Goal: Register for event/course

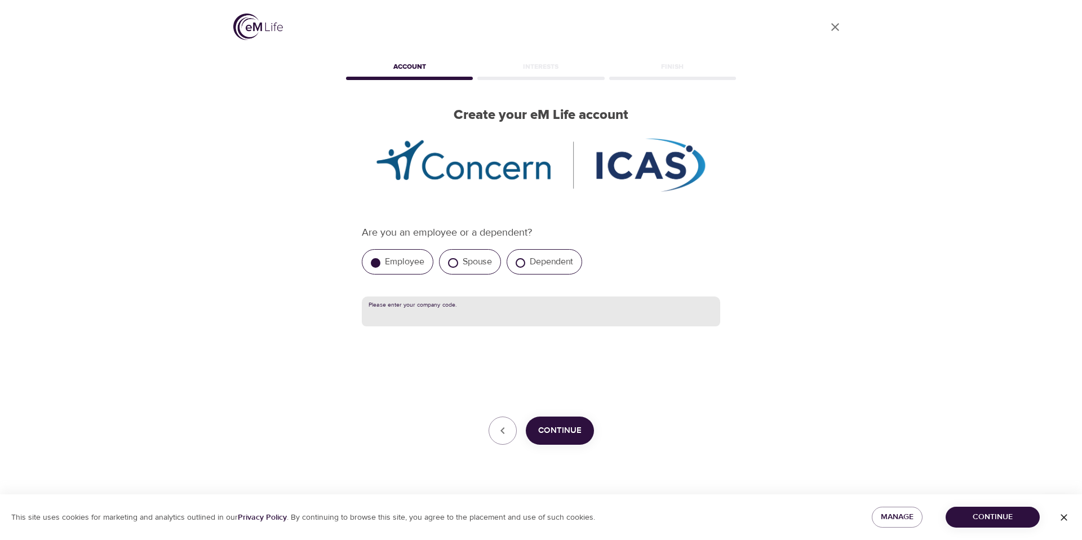
click at [437, 314] on input "text" at bounding box center [541, 311] width 358 height 30
paste input "Nutanix"
type input "Nutanix"
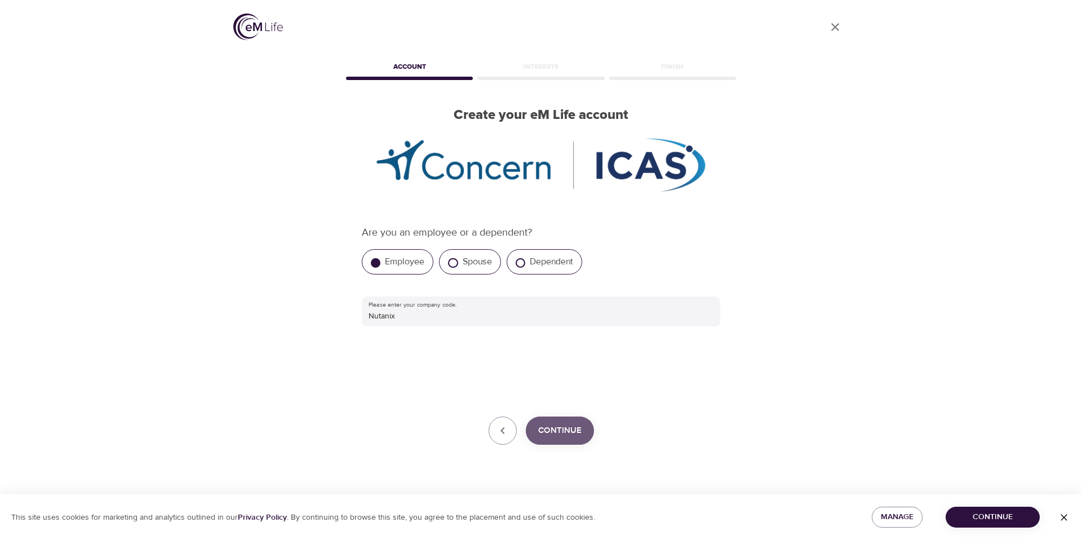
click at [552, 423] on span "Continue" at bounding box center [559, 430] width 43 height 15
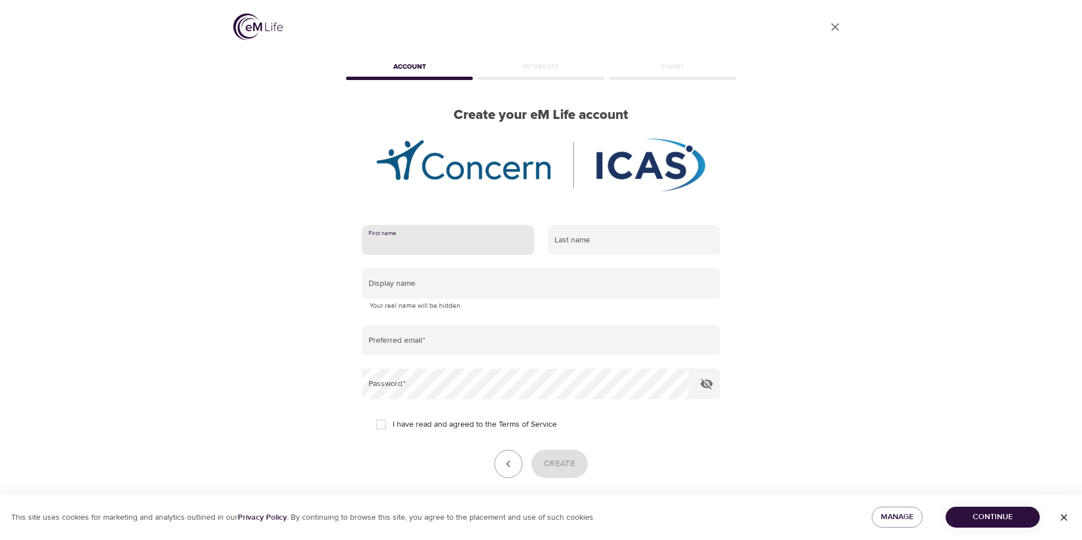
click at [410, 233] on input "text" at bounding box center [448, 240] width 172 height 30
type input "[PERSON_NAME]"
click at [572, 247] on input "text" at bounding box center [634, 240] width 172 height 30
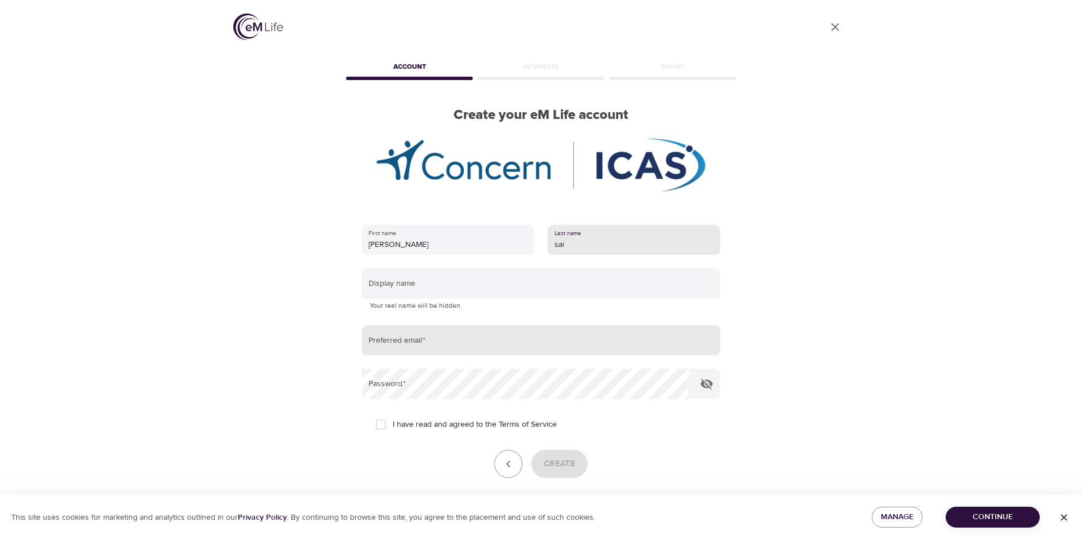
type input "sai"
click at [423, 346] on input "email" at bounding box center [541, 340] width 358 height 30
type input "[PERSON_NAME][EMAIL_ADDRESS][PERSON_NAME][DOMAIN_NAME]"
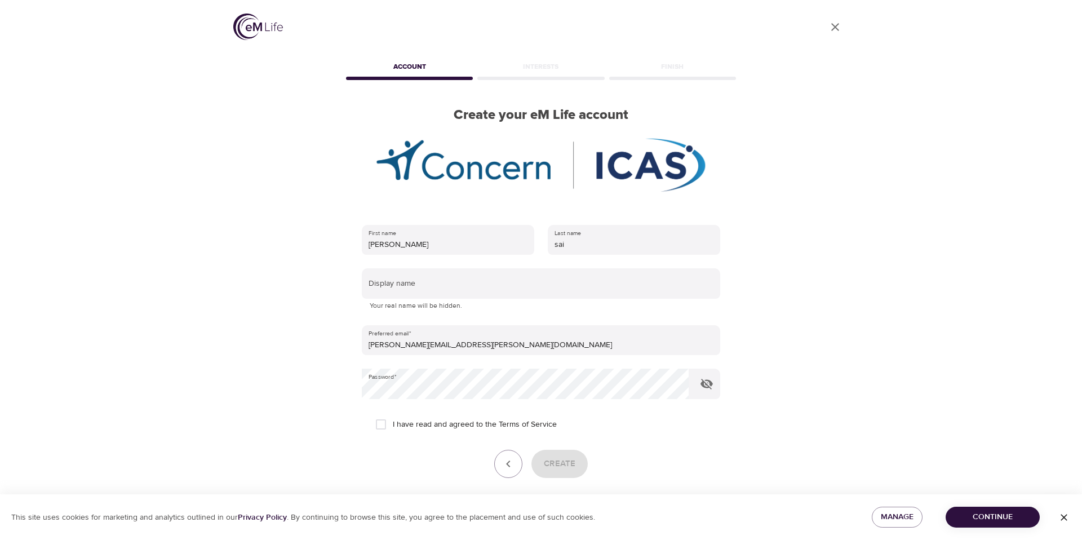
click at [457, 424] on span "I have read and agreed to the Terms of Service" at bounding box center [475, 425] width 164 height 12
click at [393, 424] on input "I have read and agreed to the Terms of Service" at bounding box center [381, 424] width 24 height 24
checkbox input "true"
click at [557, 459] on span "Create" at bounding box center [560, 463] width 32 height 15
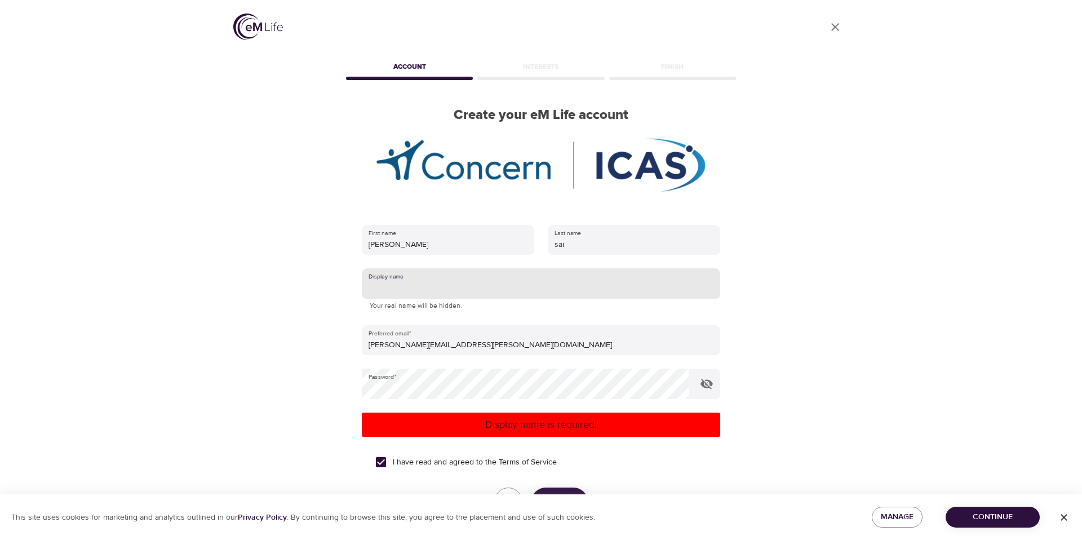
click at [444, 283] on input "text" at bounding box center [541, 283] width 358 height 30
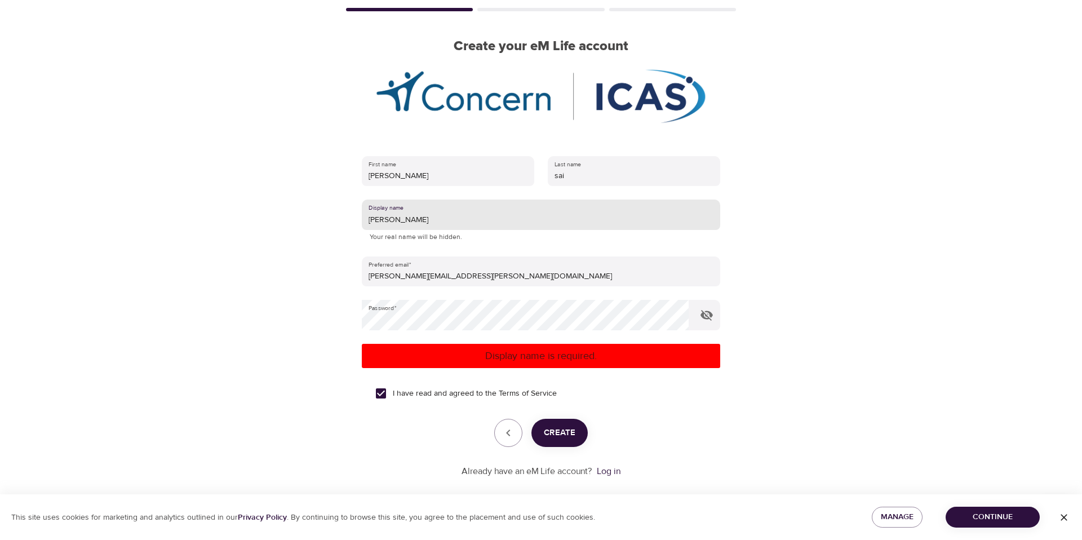
scroll to position [78, 0]
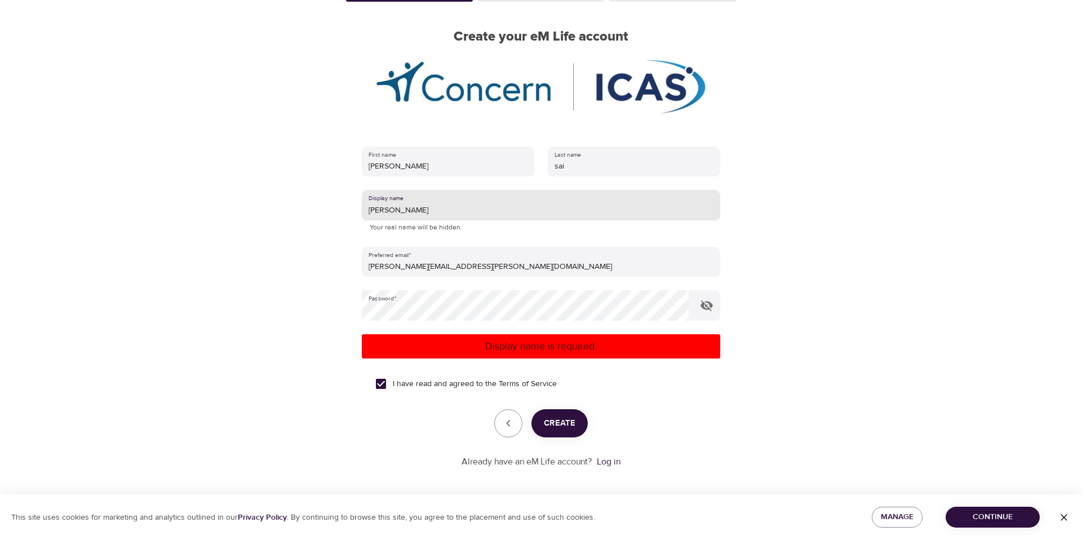
type input "Nithi"
click at [549, 424] on span "Create" at bounding box center [560, 423] width 32 height 15
click at [411, 211] on input "Nobody" at bounding box center [541, 205] width 358 height 30
type input "Nobody78"
click at [551, 427] on span "Create" at bounding box center [560, 423] width 32 height 15
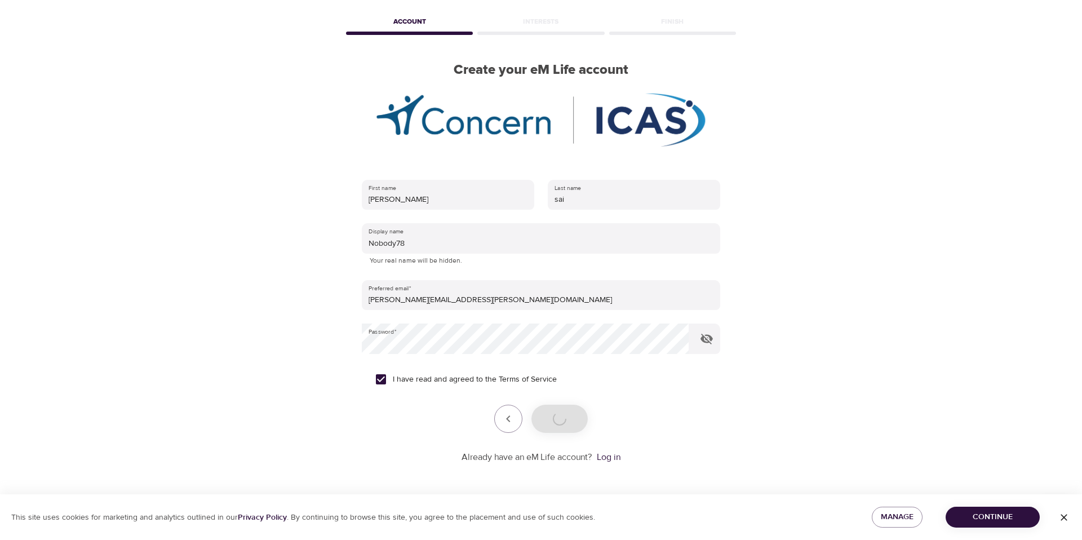
scroll to position [45, 0]
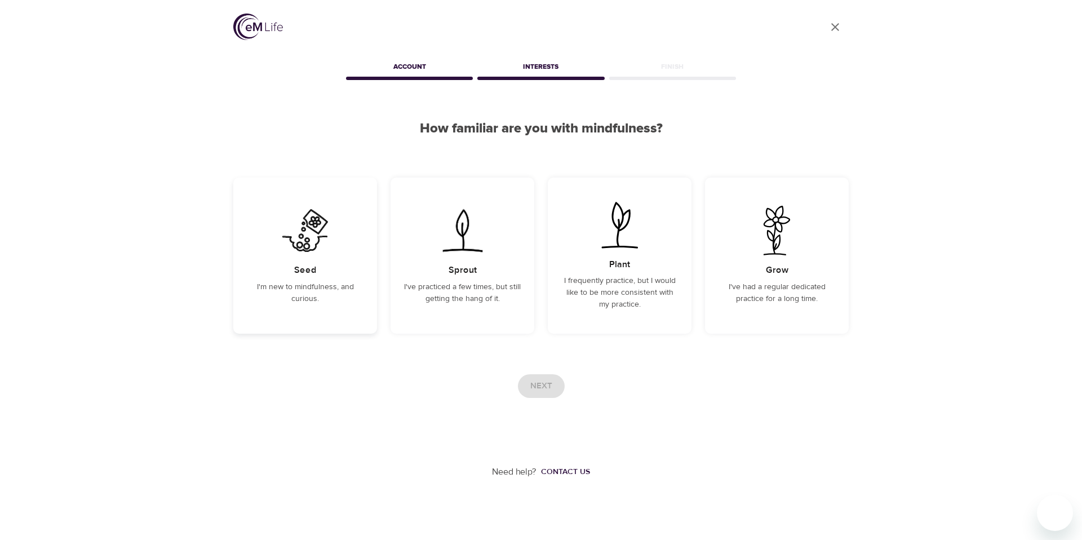
click at [346, 259] on div "Seed I'm new to mindfulness, and curious." at bounding box center [305, 255] width 144 height 156
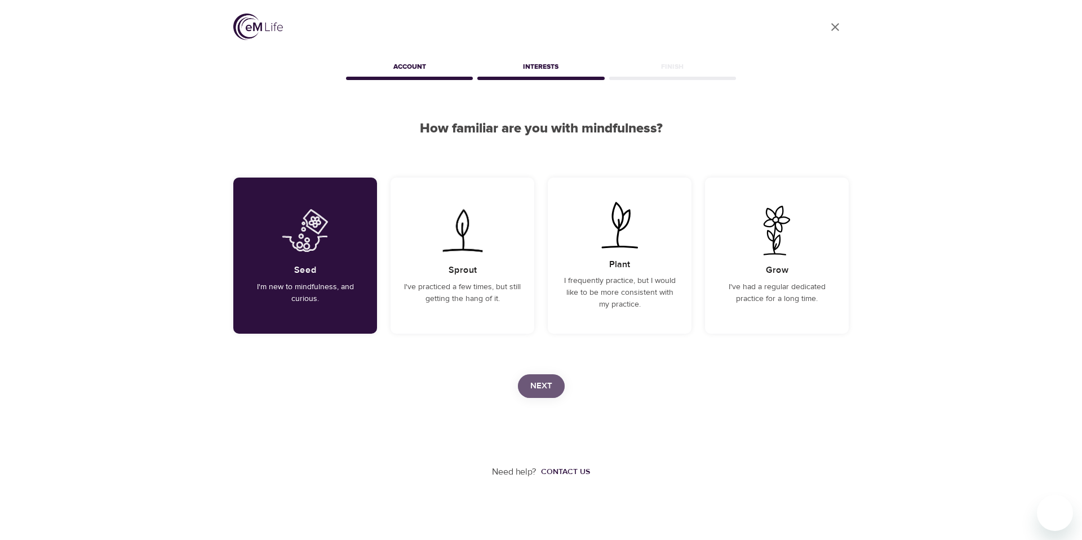
click at [545, 393] on button "Next" at bounding box center [541, 386] width 47 height 24
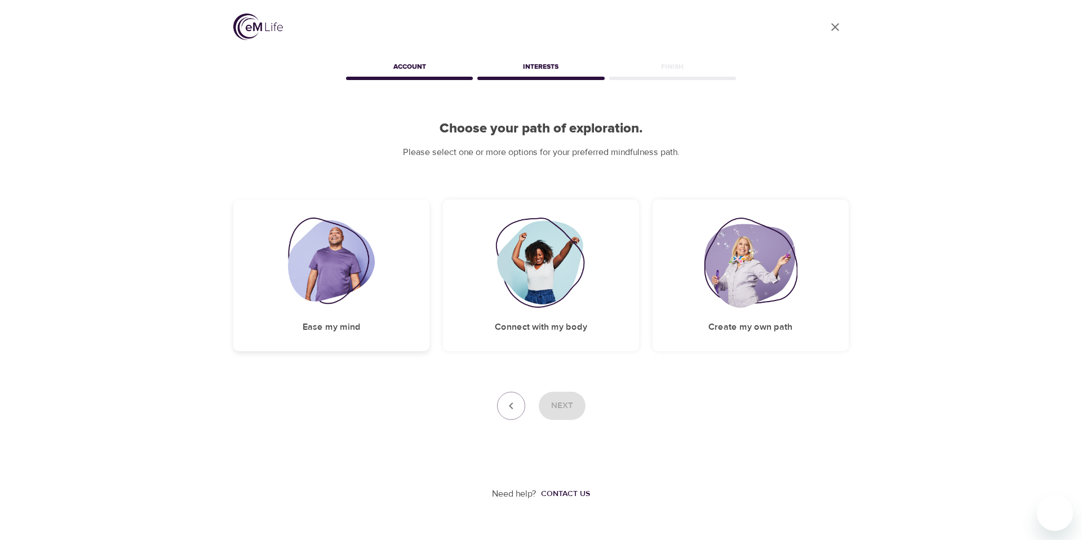
click at [352, 283] on img at bounding box center [331, 262] width 87 height 90
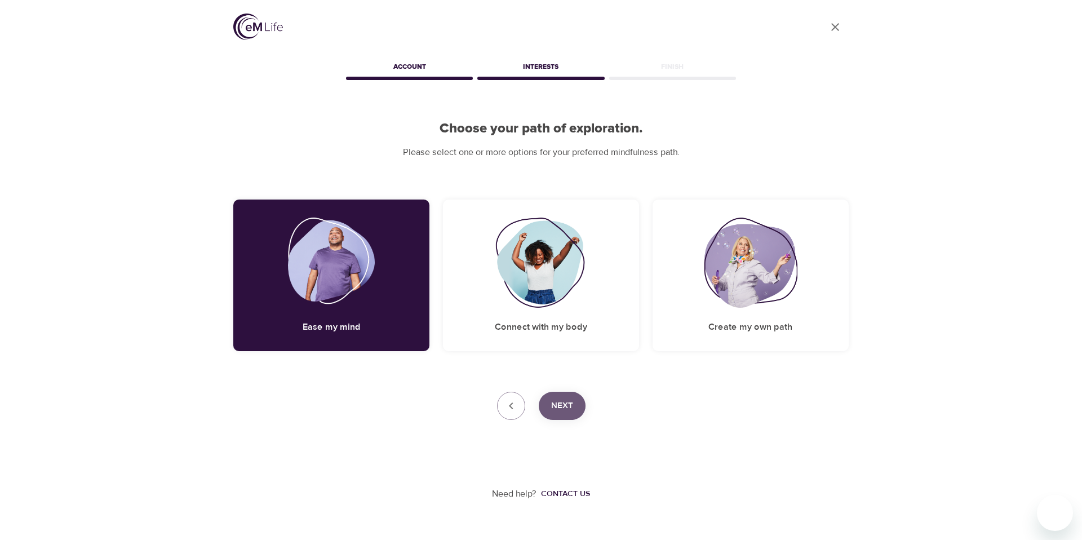
click at [558, 400] on span "Next" at bounding box center [562, 405] width 22 height 15
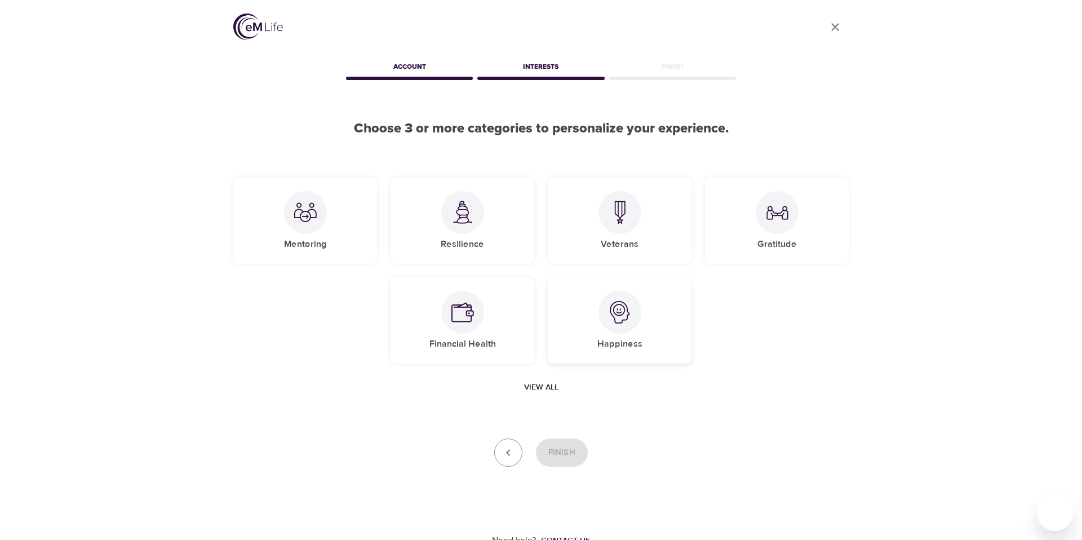
click at [641, 331] on div "Happiness" at bounding box center [620, 320] width 144 height 86
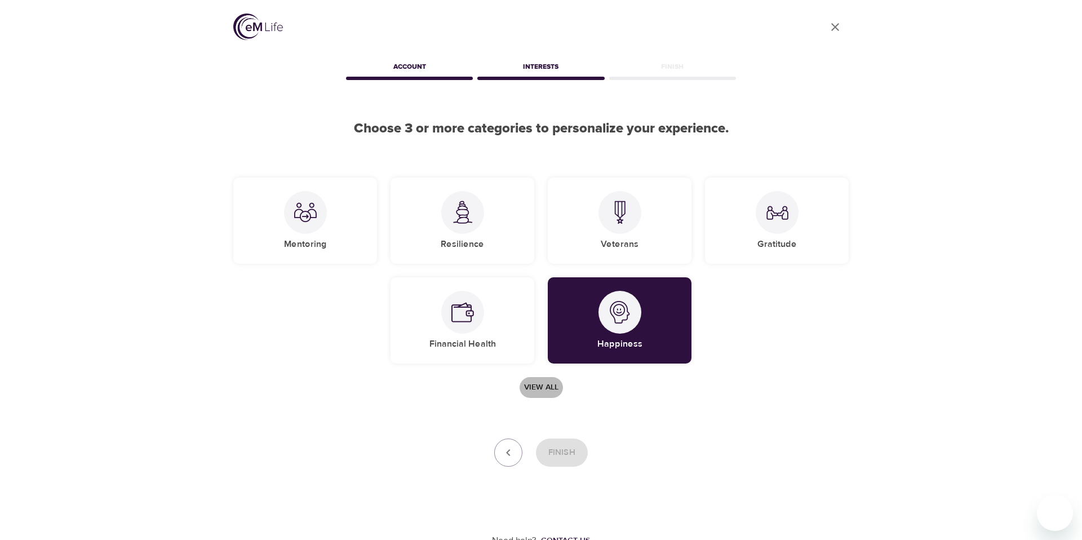
click at [543, 384] on span "View all" at bounding box center [541, 387] width 34 height 14
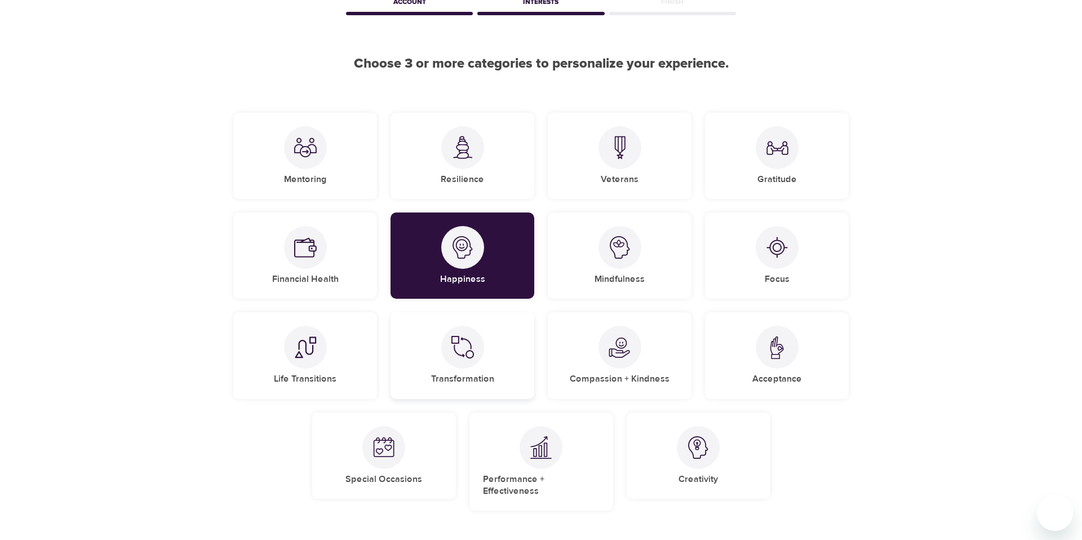
scroll to position [137, 0]
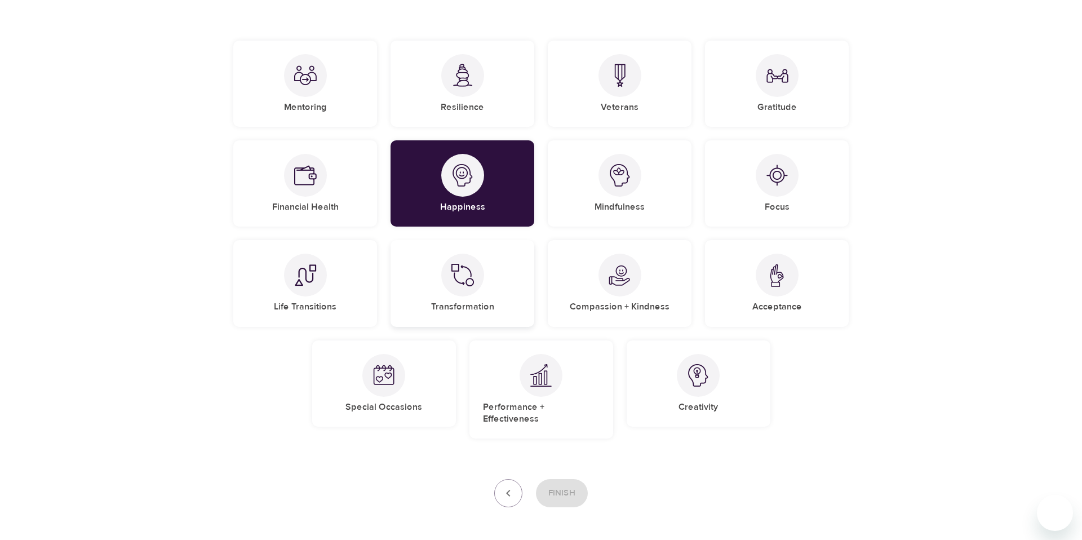
click at [507, 303] on div "Transformation" at bounding box center [462, 283] width 144 height 86
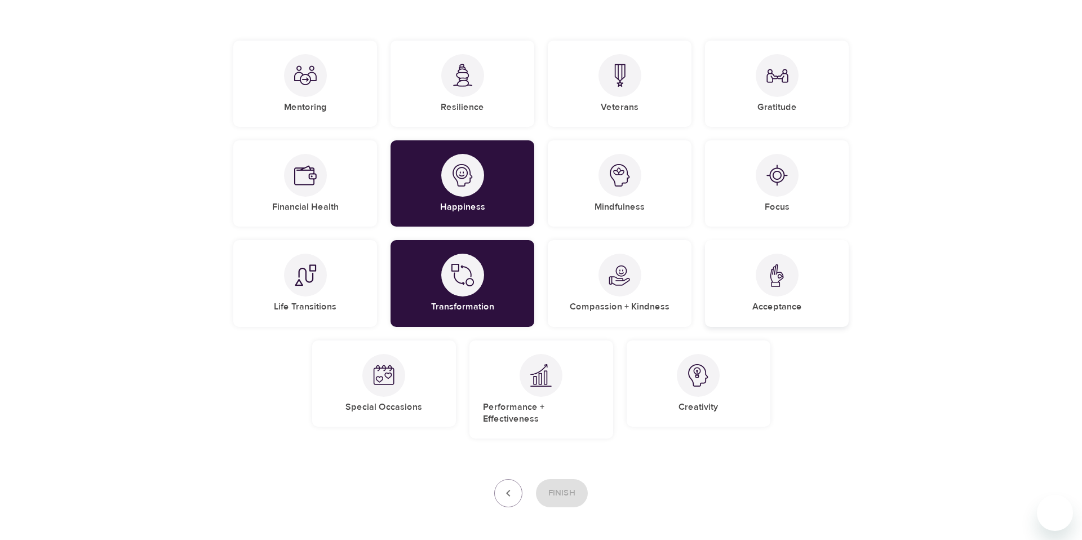
click at [759, 287] on div at bounding box center [776, 274] width 43 height 43
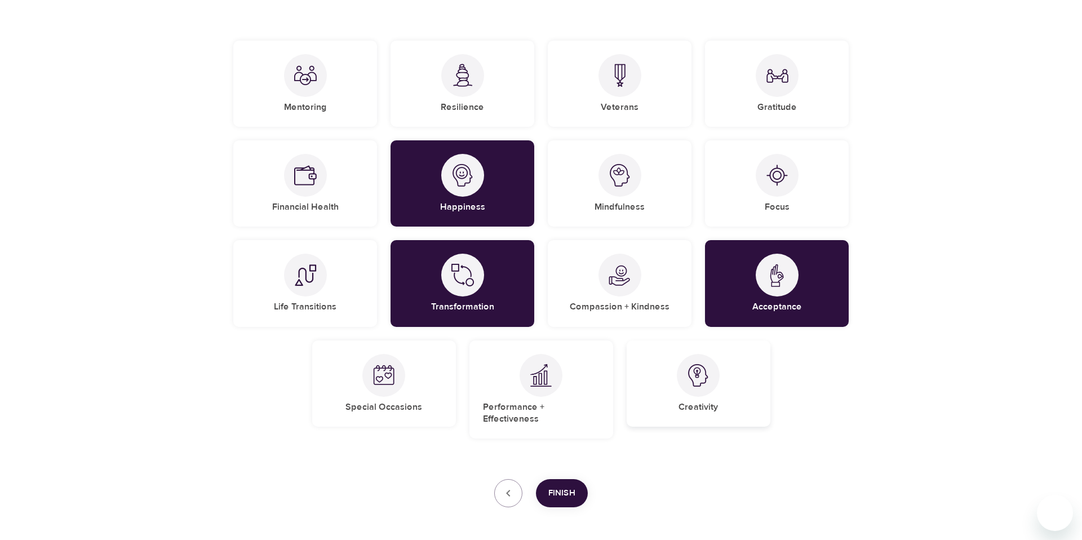
click at [705, 401] on h5 "Creativity" at bounding box center [697, 407] width 39 height 12
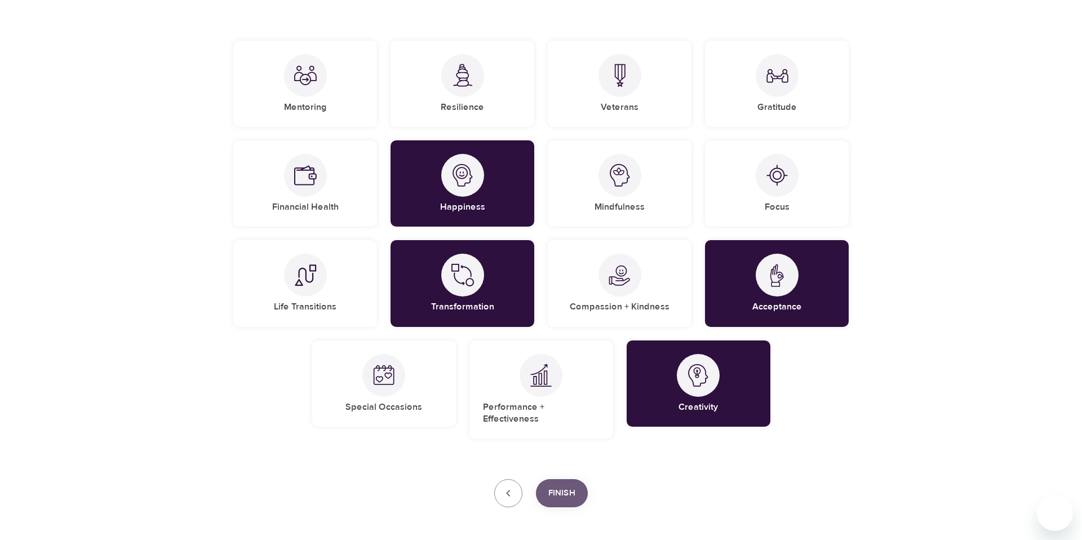
click at [563, 486] on span "Finish" at bounding box center [561, 493] width 27 height 15
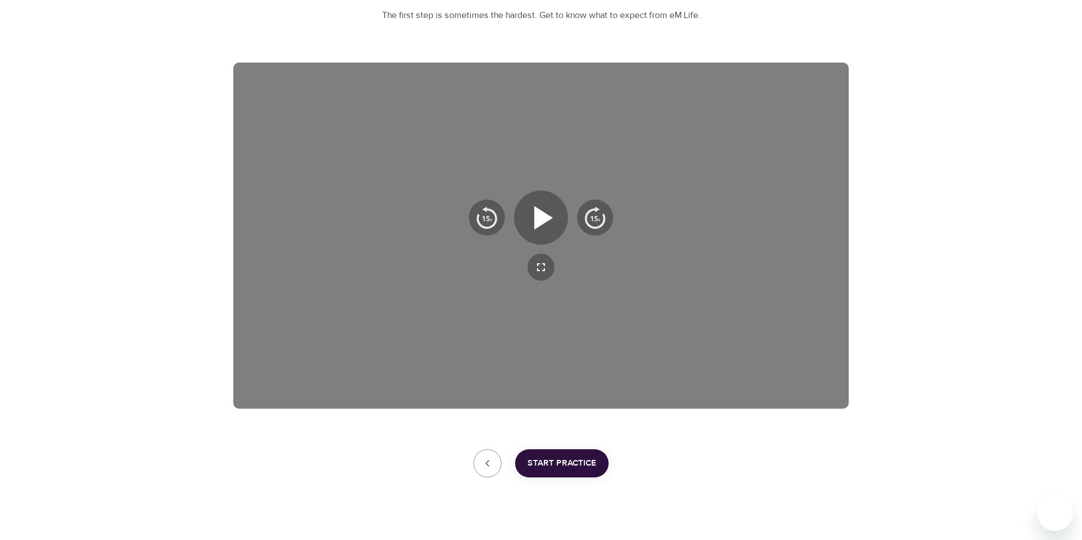
scroll to position [119, 0]
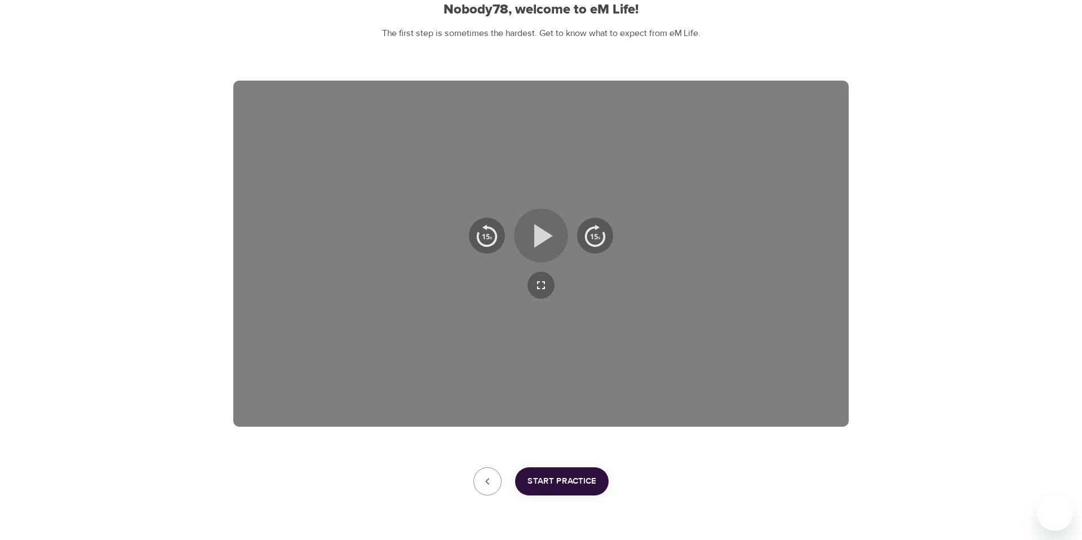
click at [540, 232] on icon "button" at bounding box center [543, 236] width 19 height 24
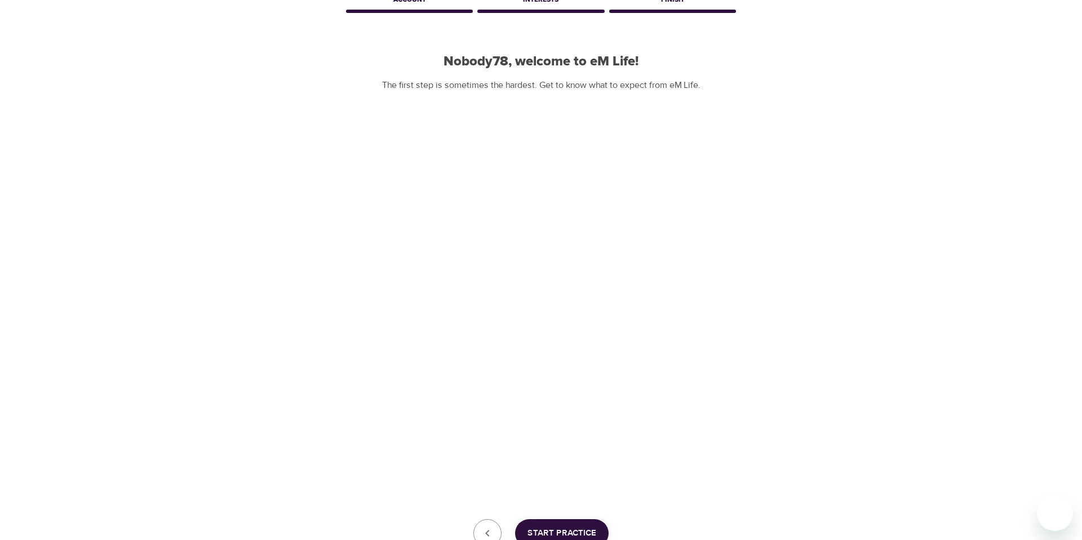
scroll to position [52, 0]
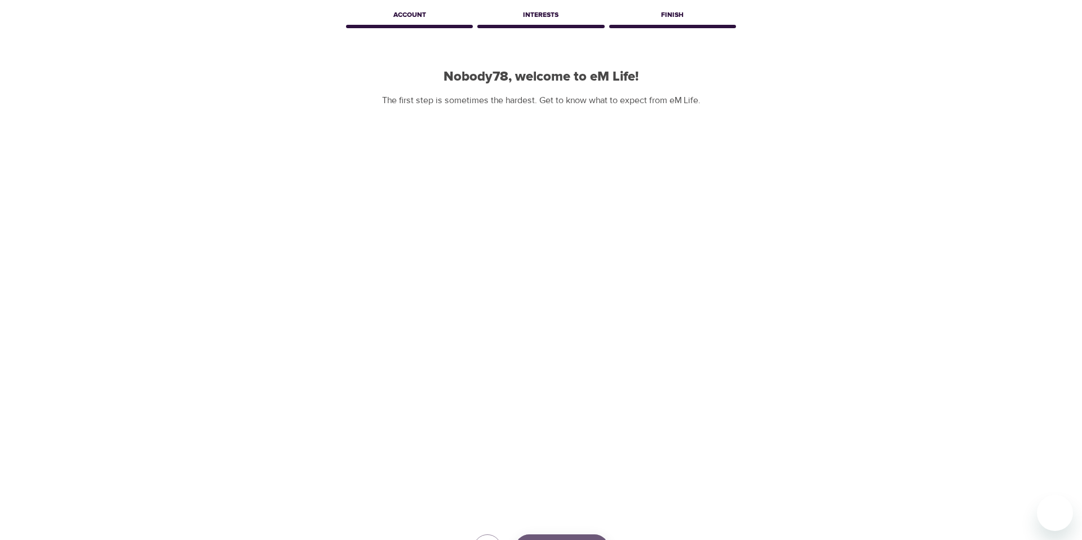
click at [564, 539] on button "Start Practice" at bounding box center [562, 548] width 94 height 28
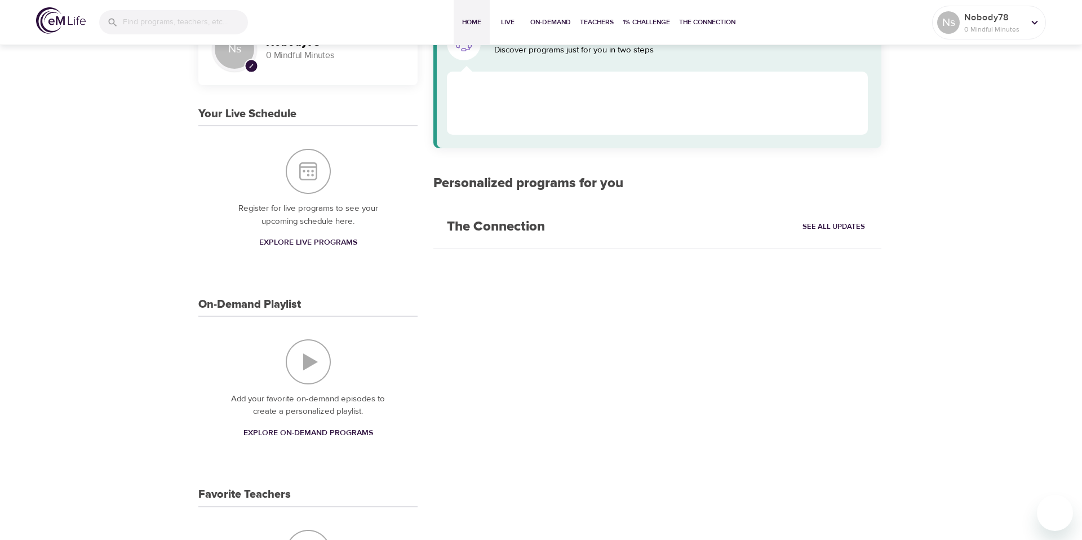
scroll to position [105, 0]
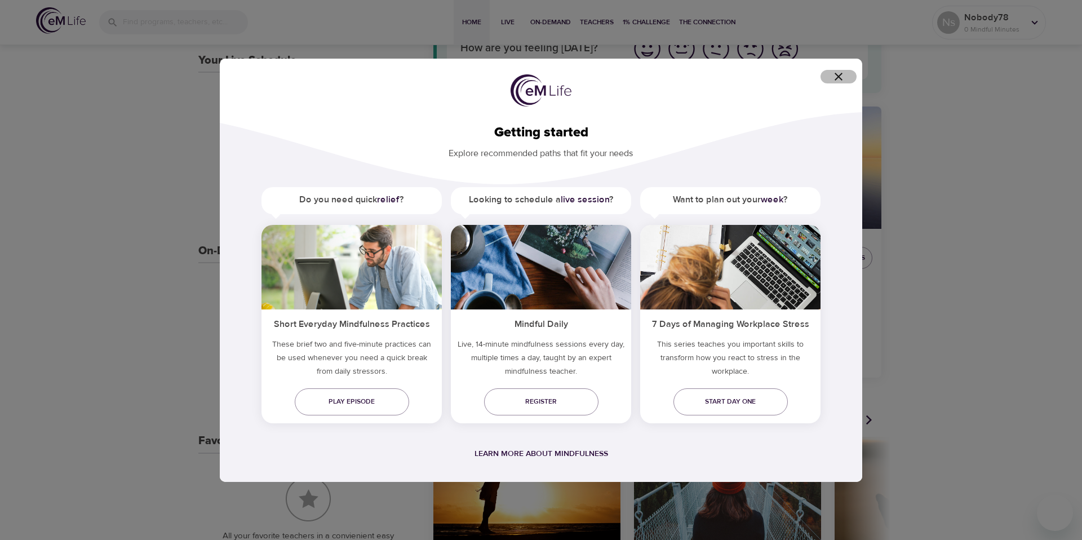
click at [838, 78] on icon "button" at bounding box center [838, 77] width 14 height 14
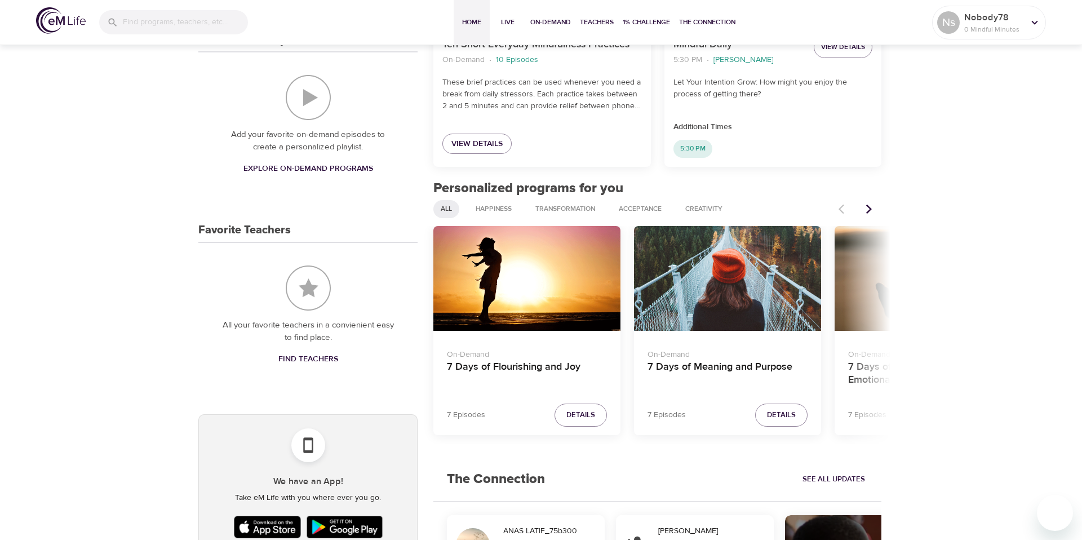
scroll to position [321, 0]
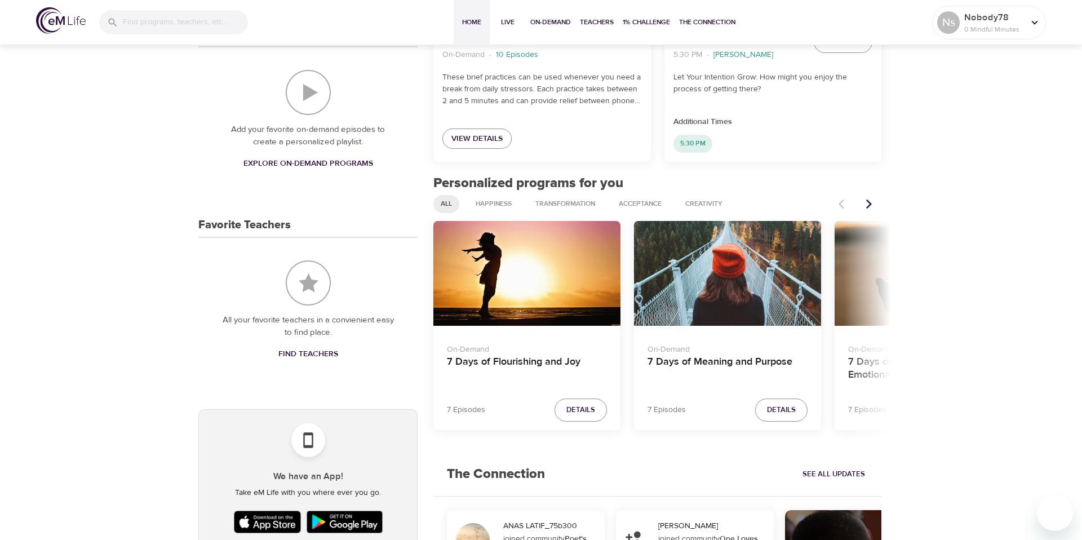
click at [519, 295] on div "7 Days of Flourishing and Joy" at bounding box center [526, 273] width 187 height 105
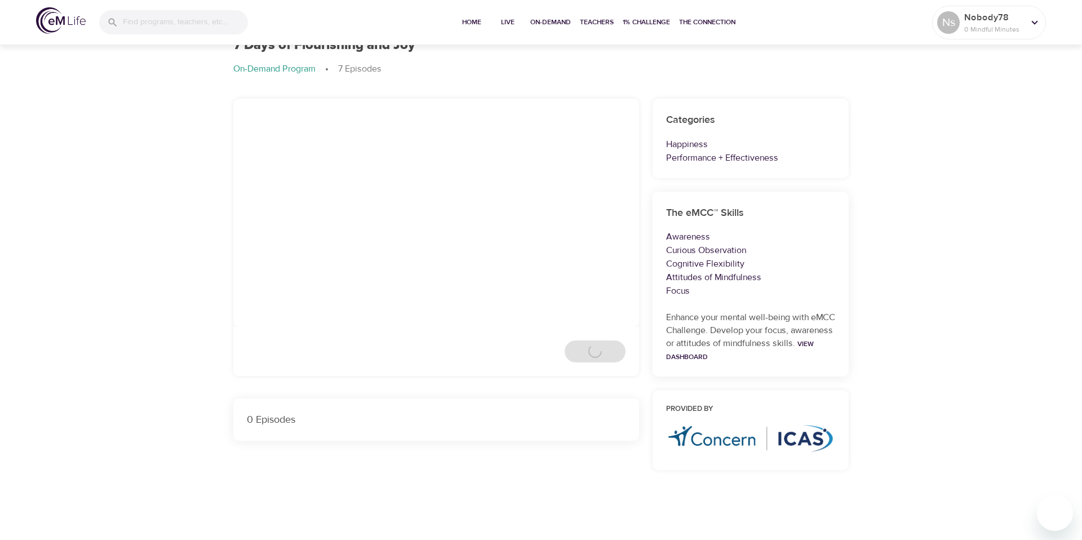
scroll to position [321, 0]
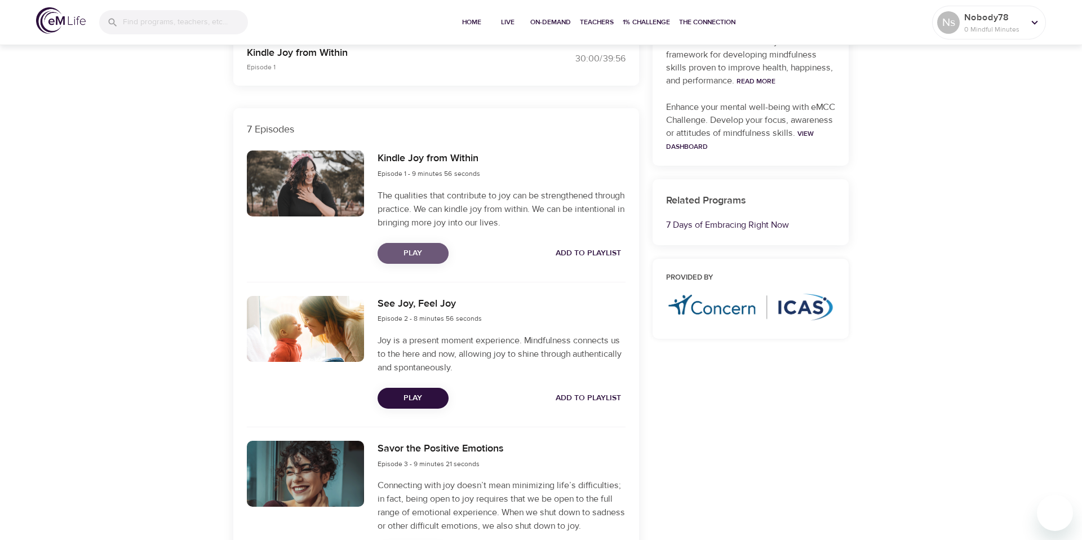
click at [419, 250] on span "Play" at bounding box center [412, 253] width 53 height 14
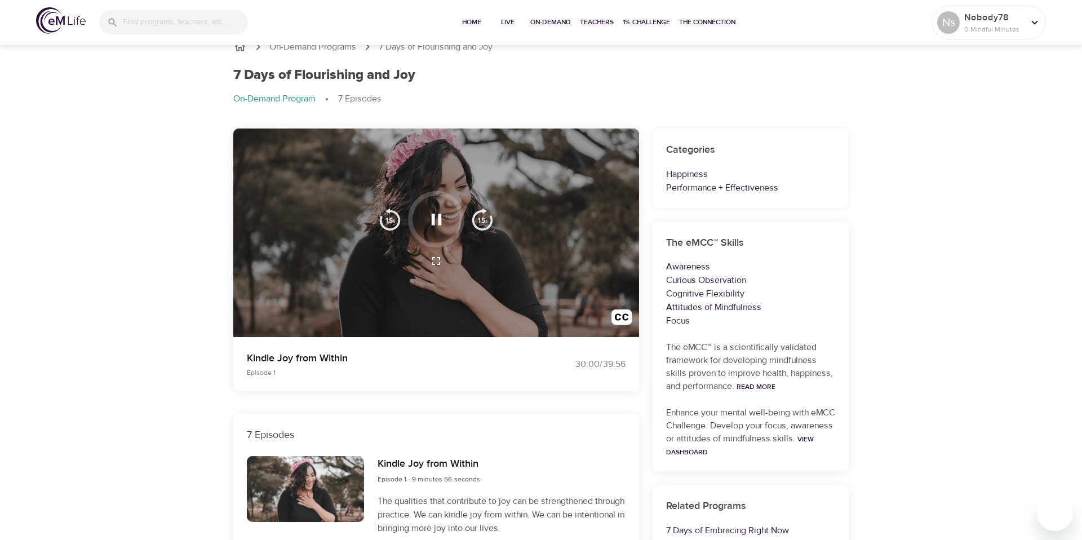
scroll to position [0, 0]
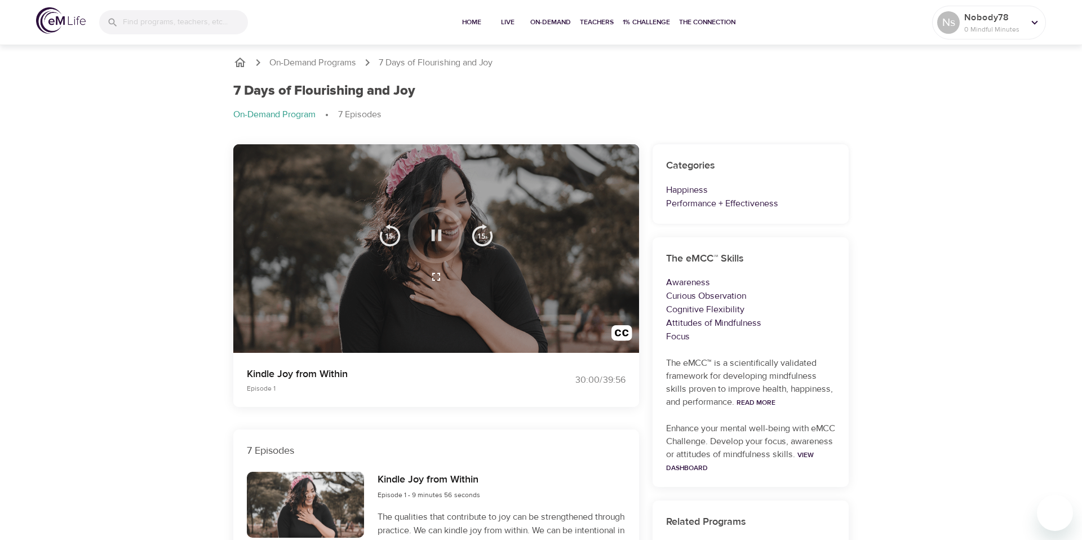
click at [439, 229] on icon "button" at bounding box center [436, 234] width 10 height 11
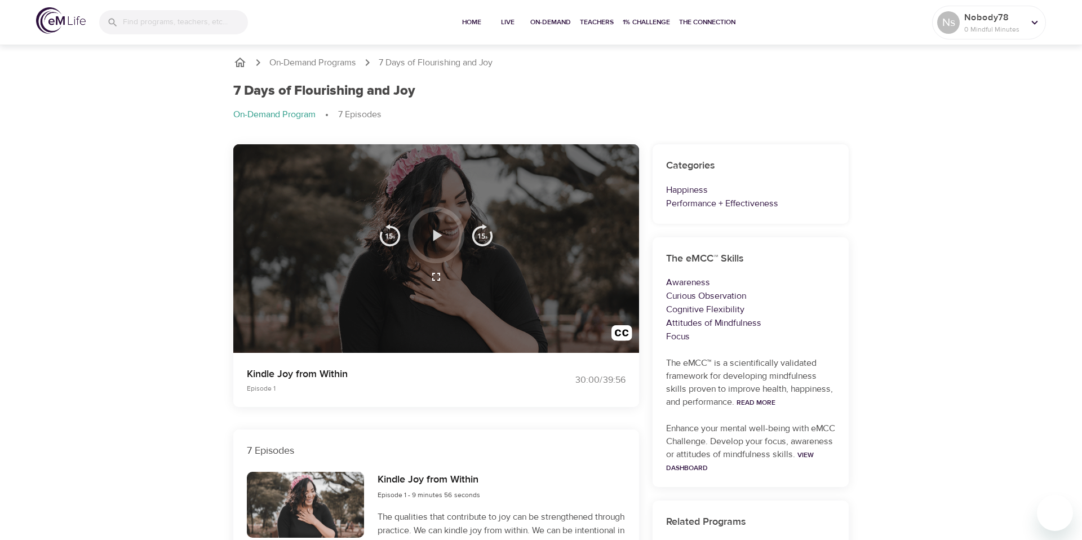
click at [438, 230] on icon "button" at bounding box center [436, 235] width 20 height 20
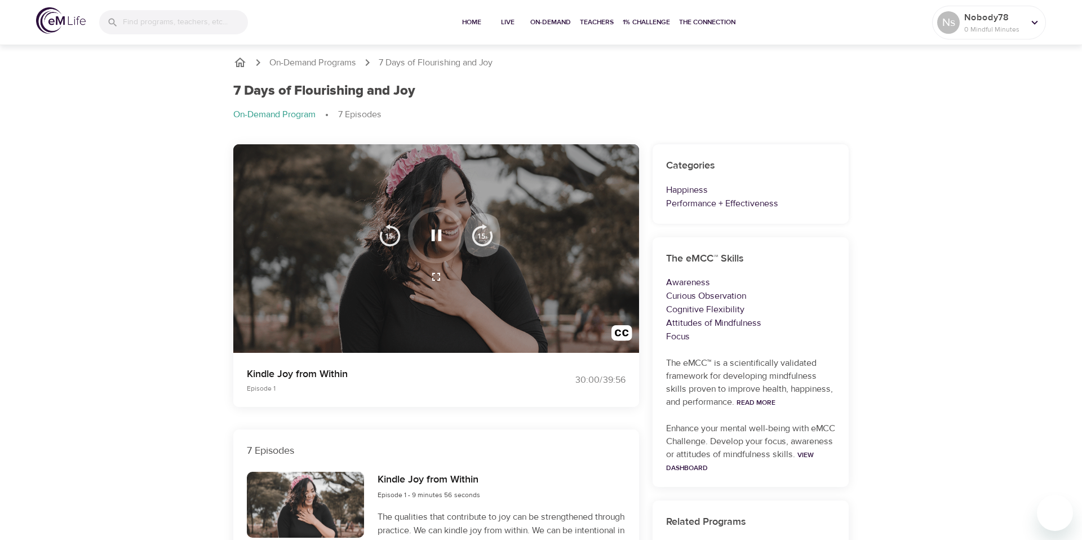
click at [486, 227] on img "button" at bounding box center [482, 235] width 23 height 23
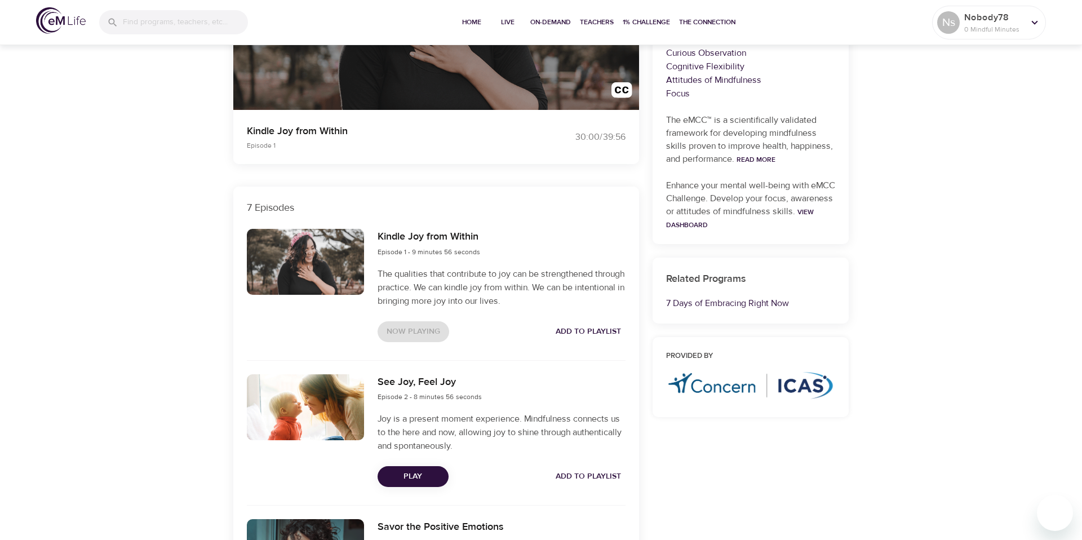
scroll to position [248, 0]
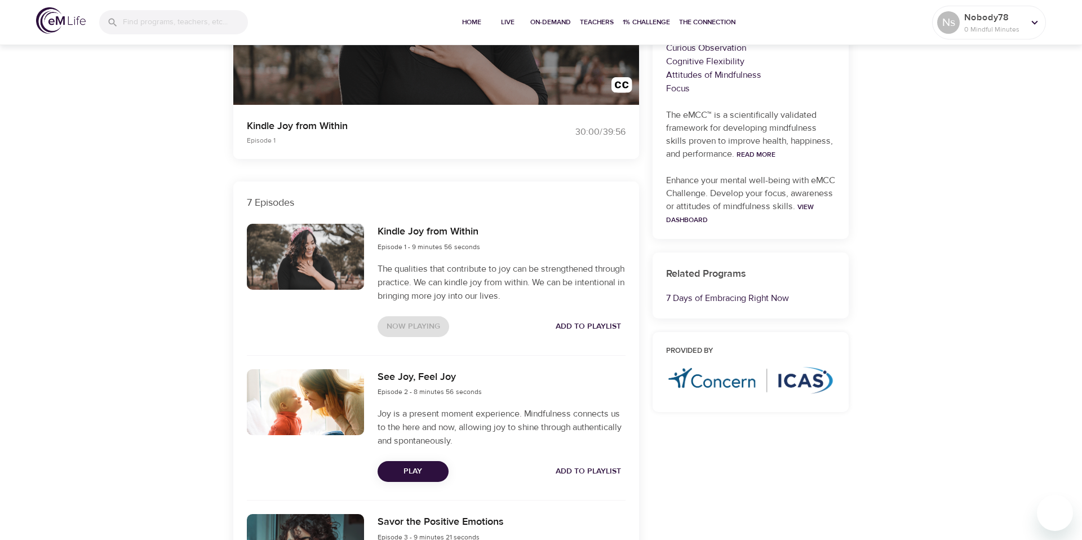
click at [469, 381] on h6 "See Joy, Feel Joy" at bounding box center [429, 377] width 104 height 16
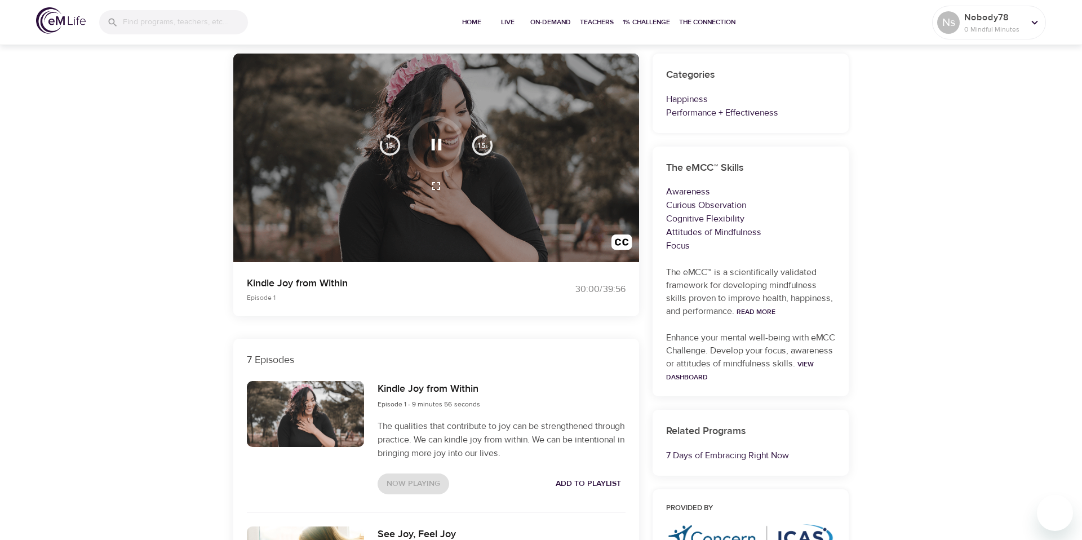
scroll to position [14, 0]
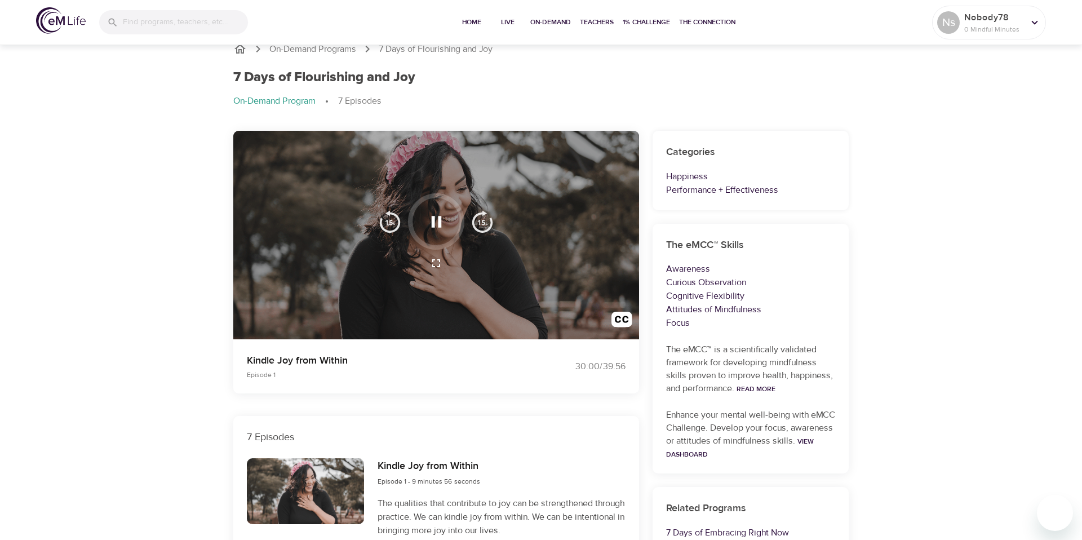
click at [342, 293] on div at bounding box center [436, 235] width 406 height 209
click at [331, 316] on div at bounding box center [436, 235] width 406 height 209
click at [439, 251] on button "button" at bounding box center [435, 263] width 27 height 27
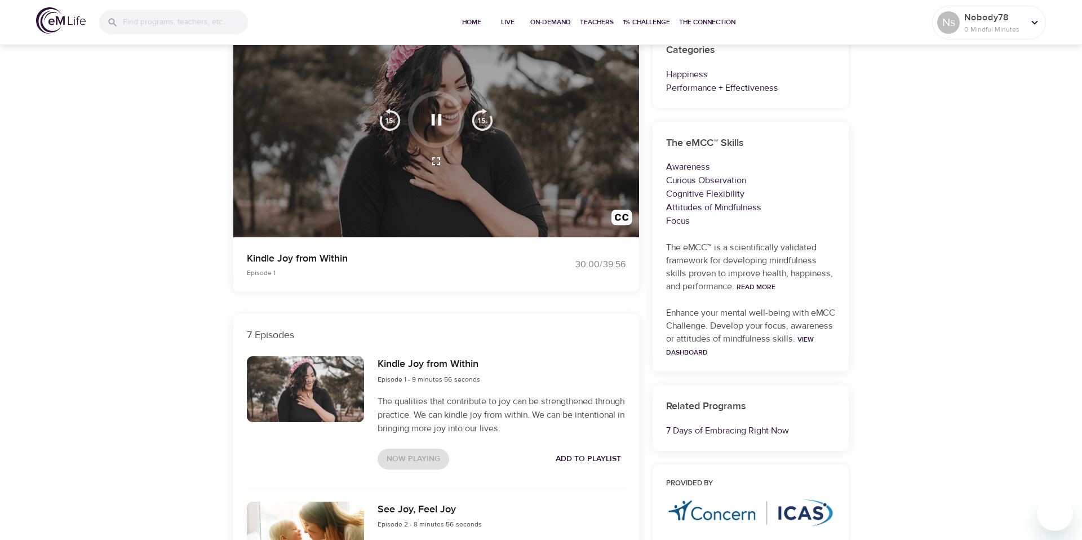
scroll to position [0, 0]
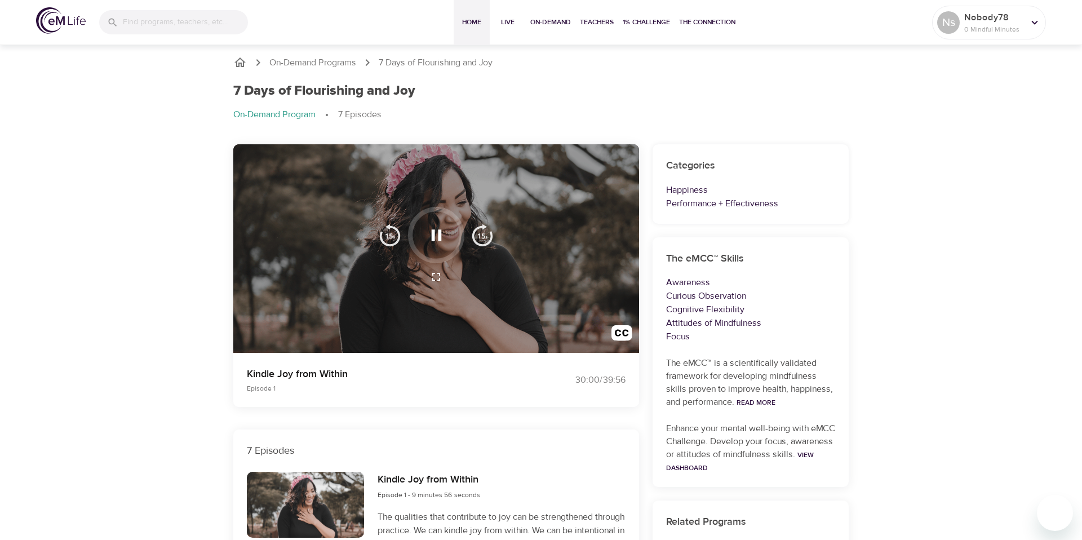
click at [469, 23] on span "Home" at bounding box center [471, 22] width 27 height 12
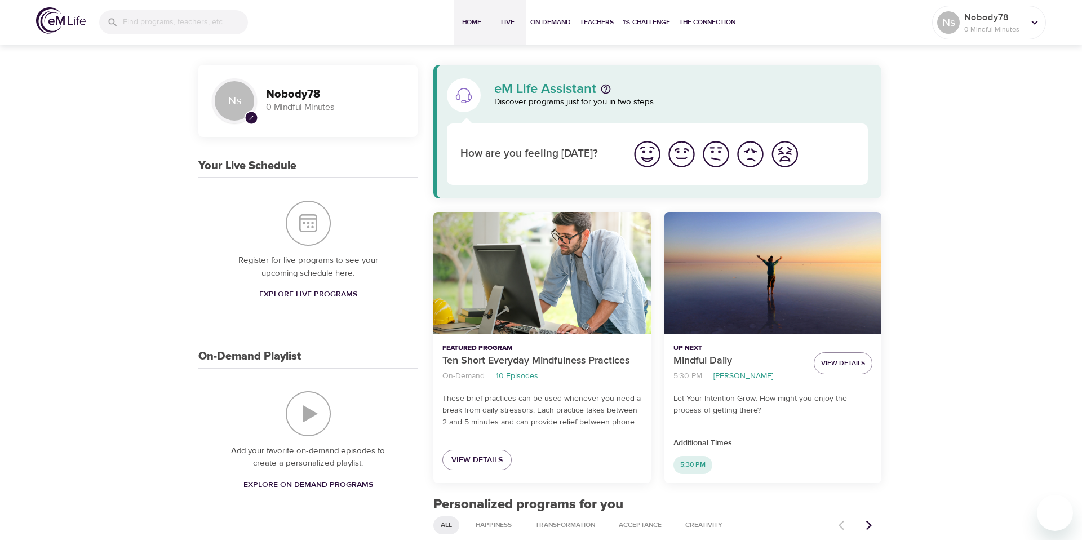
click at [509, 24] on span "Live" at bounding box center [507, 22] width 27 height 12
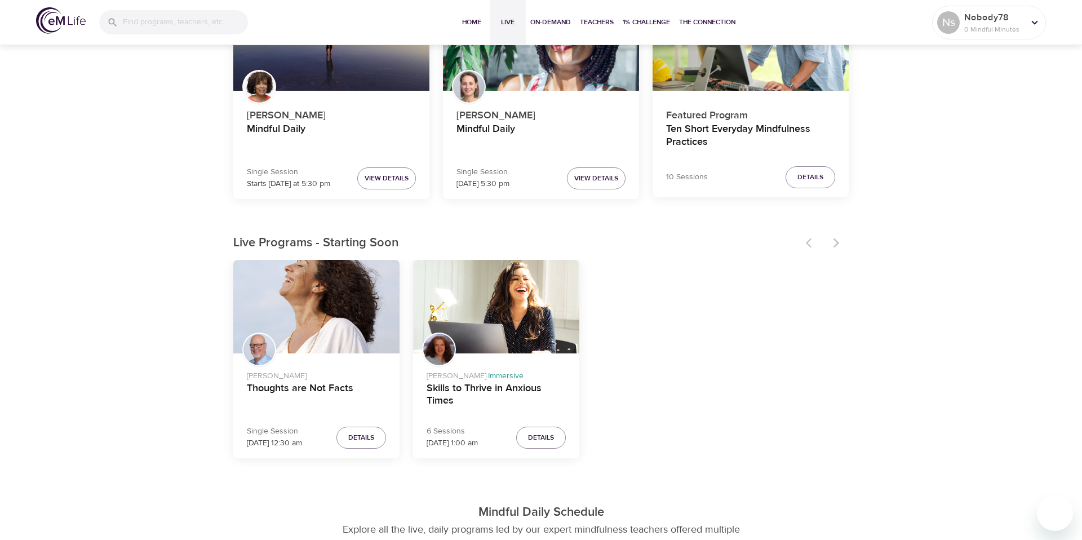
scroll to position [166, 0]
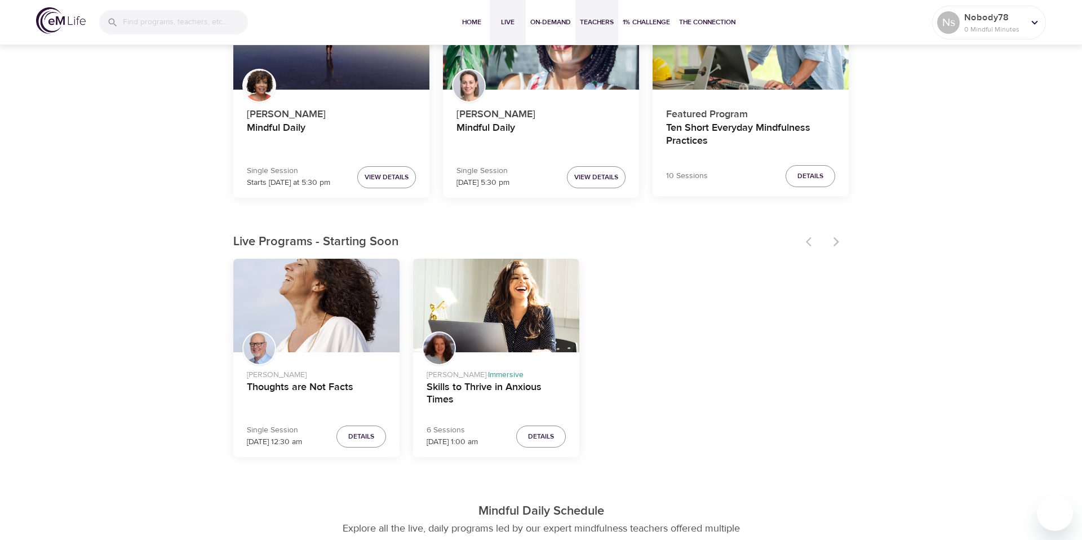
click at [592, 27] on span "Teachers" at bounding box center [597, 22] width 34 height 12
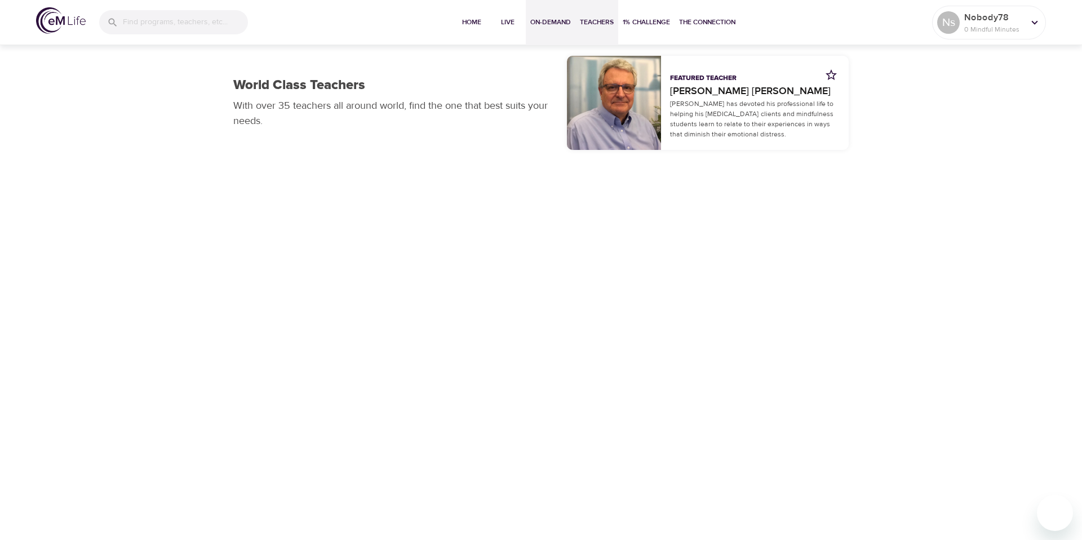
click at [553, 26] on span "On-Demand" at bounding box center [550, 22] width 41 height 12
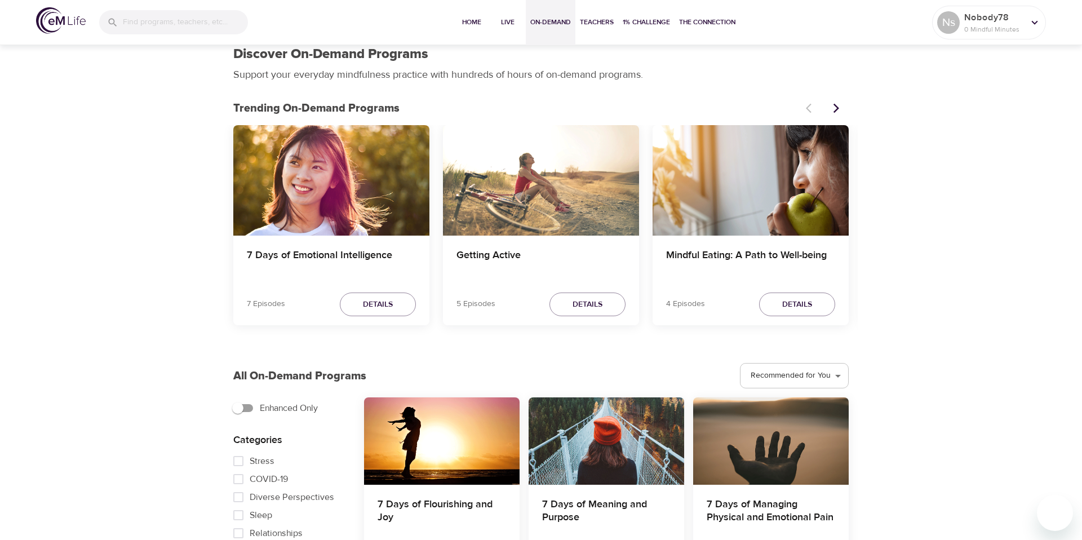
scroll to position [10, 0]
click at [788, 304] on span "Details" at bounding box center [797, 304] width 30 height 14
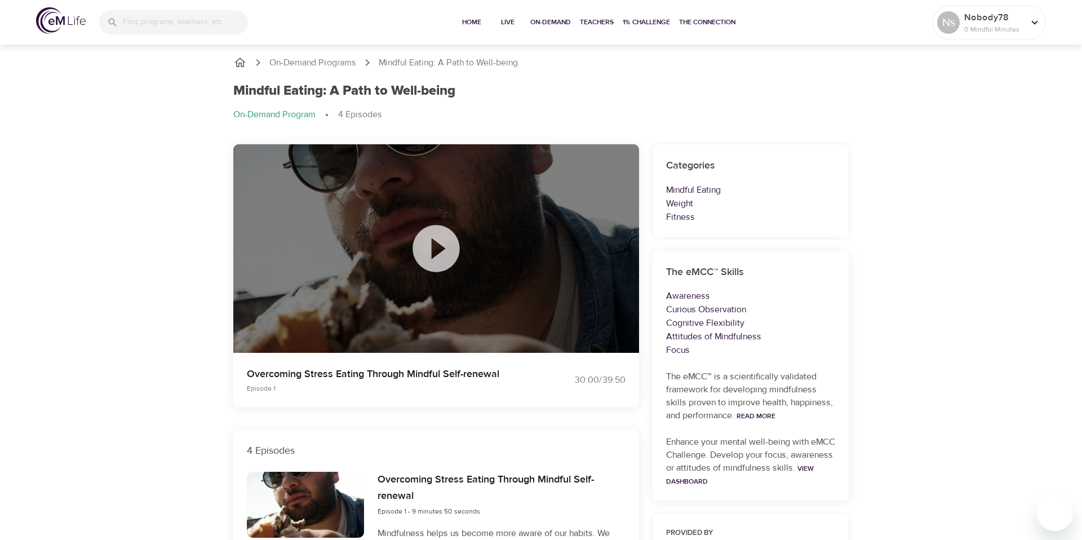
click at [425, 238] on icon at bounding box center [435, 248] width 47 height 47
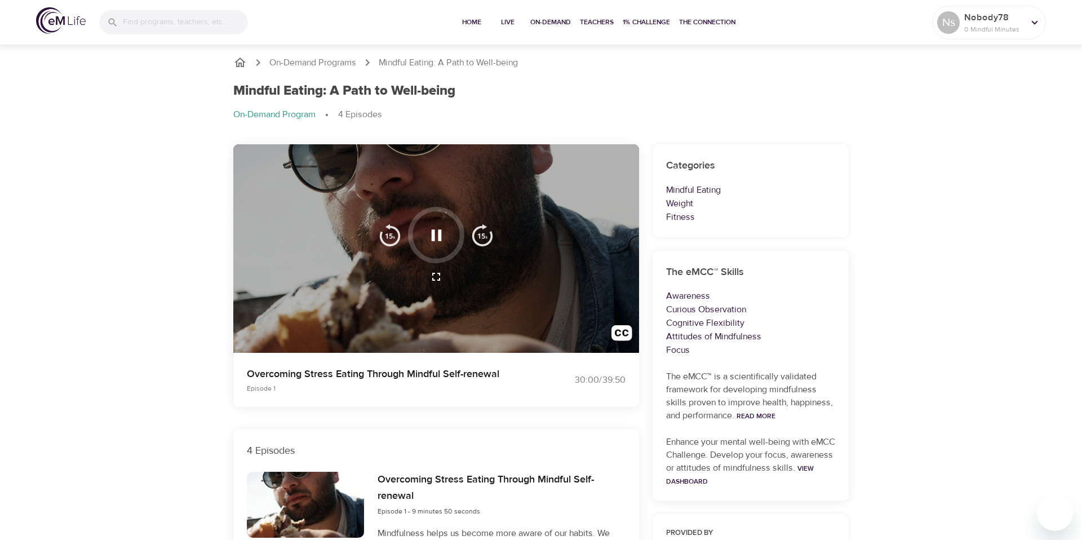
click at [484, 229] on img "button" at bounding box center [482, 235] width 23 height 23
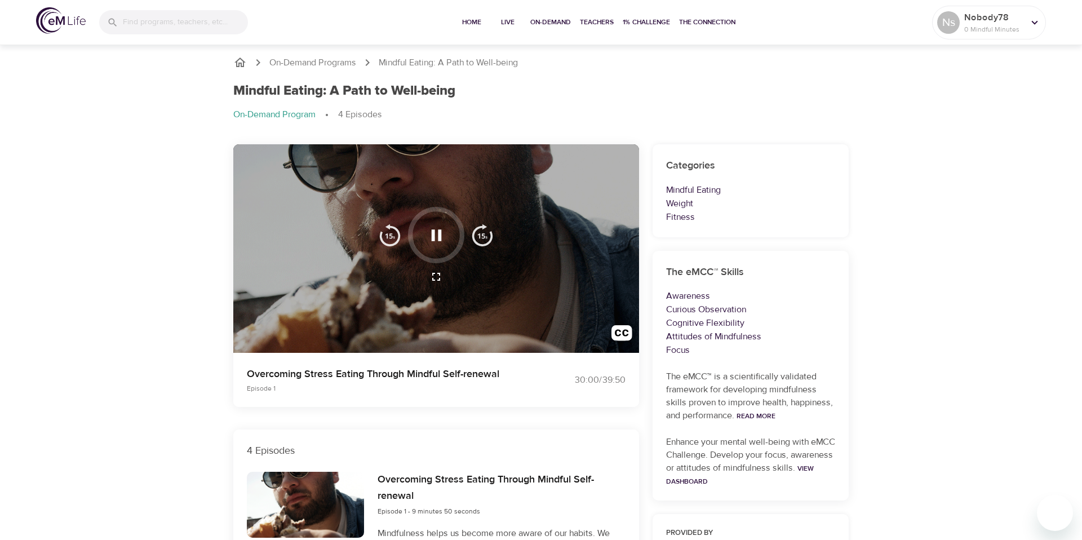
click at [484, 229] on img "button" at bounding box center [482, 235] width 23 height 23
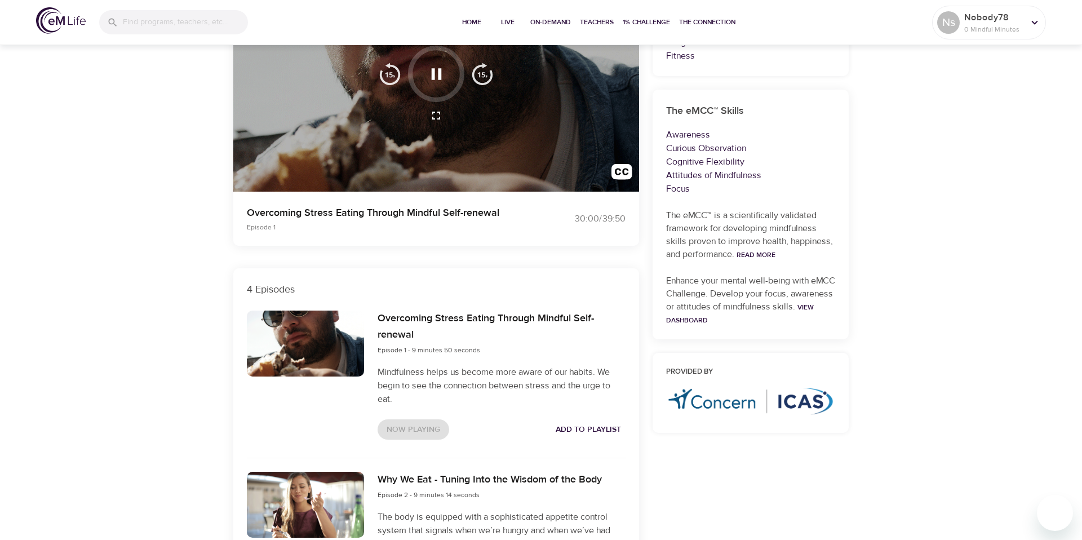
scroll to position [265, 0]
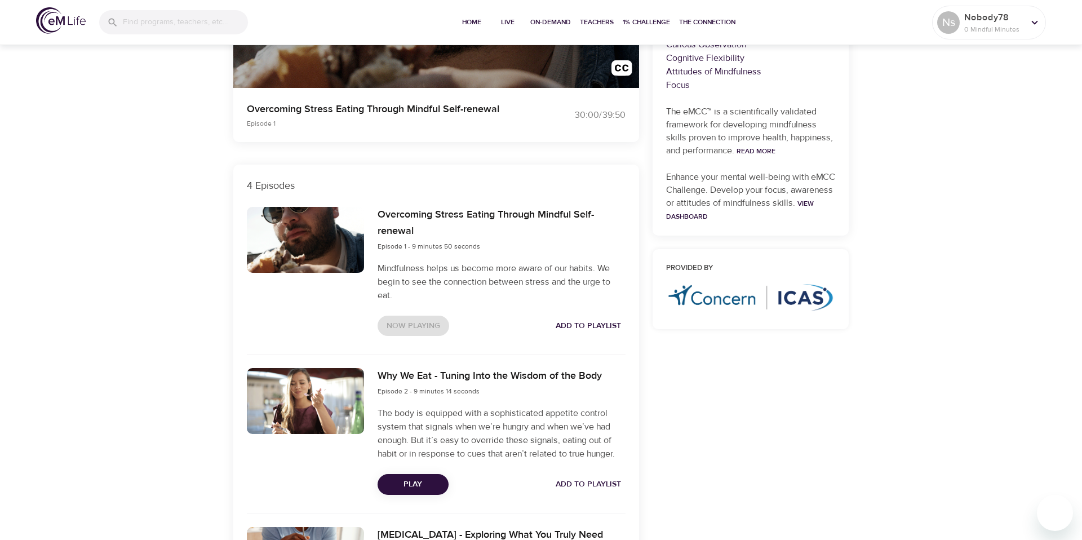
click at [413, 323] on div "Now Playing Add to Playlist" at bounding box center [501, 325] width 248 height 21
click at [448, 259] on div "Overcoming Stress Eating Through Mindful Self-renewal Episode 1 - 9 minutes 50 …" at bounding box center [501, 271] width 261 height 143
click at [287, 243] on div at bounding box center [305, 240] width 117 height 66
click at [711, 294] on img at bounding box center [750, 297] width 169 height 28
